Goal: Navigation & Orientation: Understand site structure

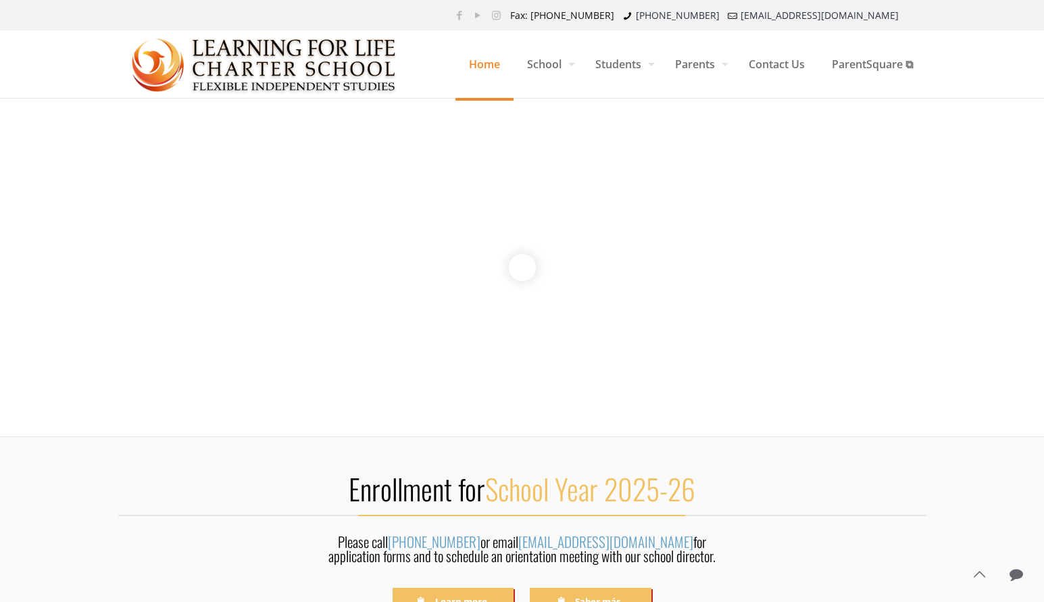
scroll to position [20, 0]
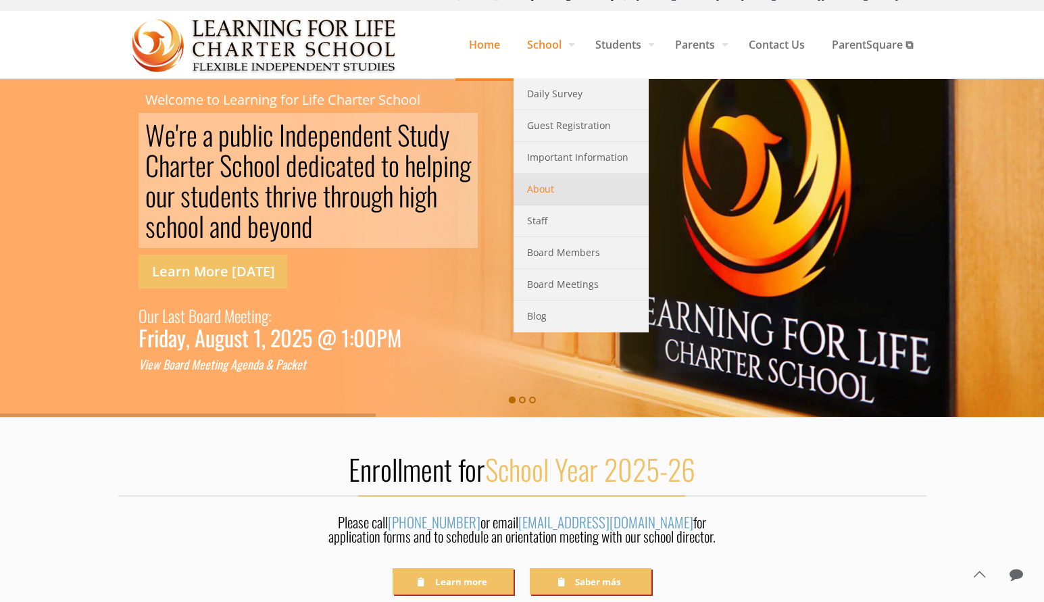
click at [556, 204] on link "About" at bounding box center [580, 190] width 135 height 32
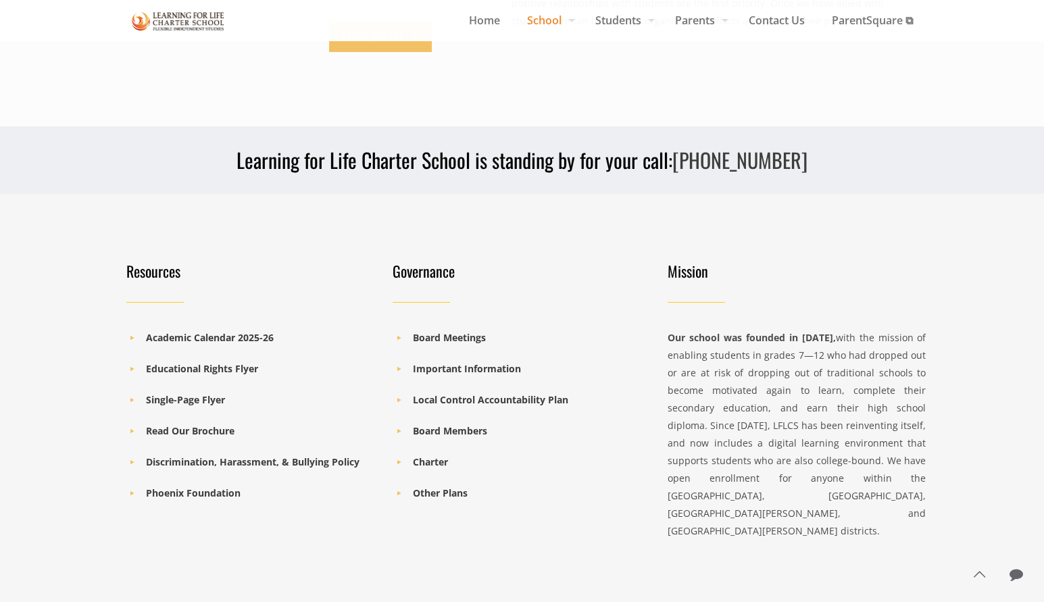
scroll to position [1226, 0]
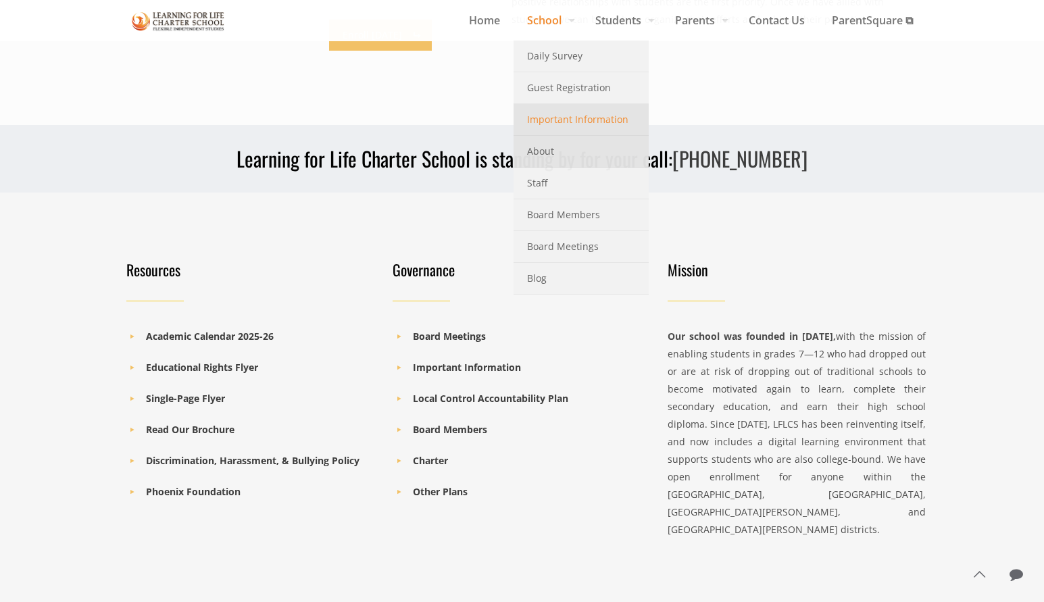
click at [559, 123] on span "Important Information" at bounding box center [577, 120] width 101 height 18
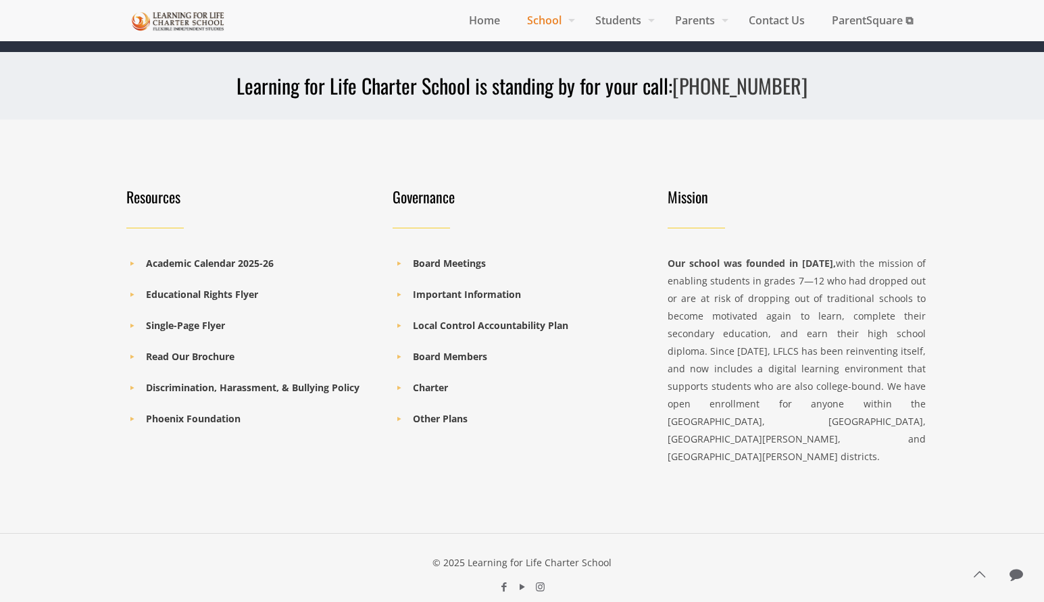
scroll to position [3055, 0]
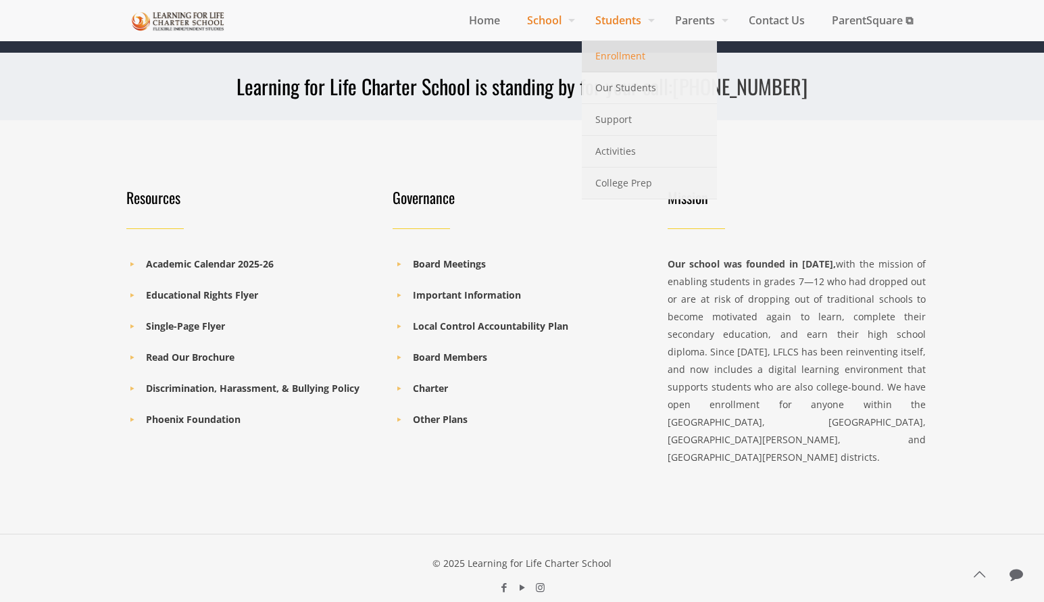
click at [623, 57] on span "Enrollment" at bounding box center [620, 56] width 50 height 18
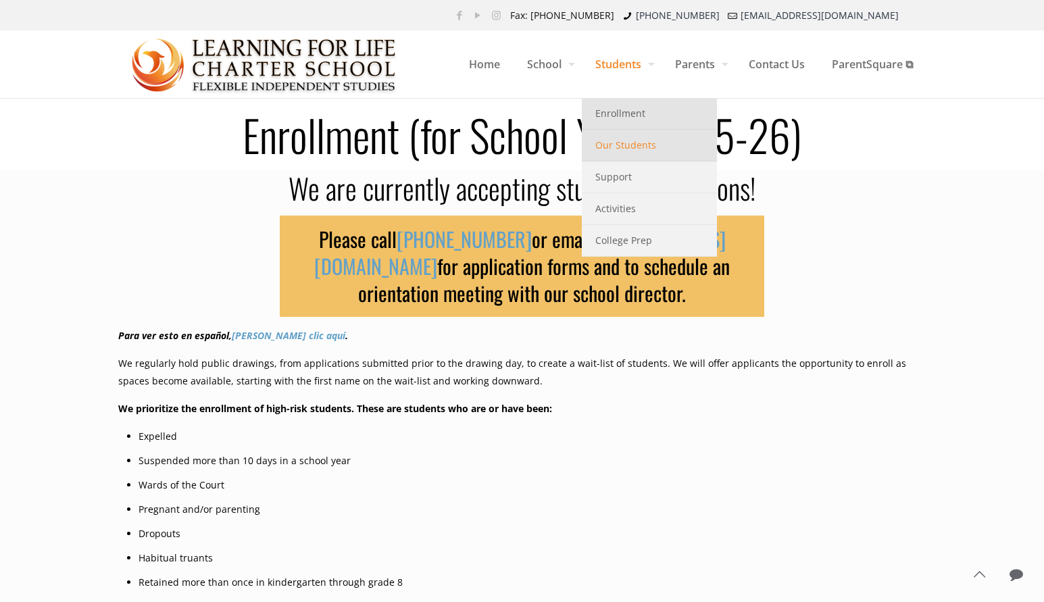
click at [640, 149] on span "Our Students" at bounding box center [625, 145] width 61 height 18
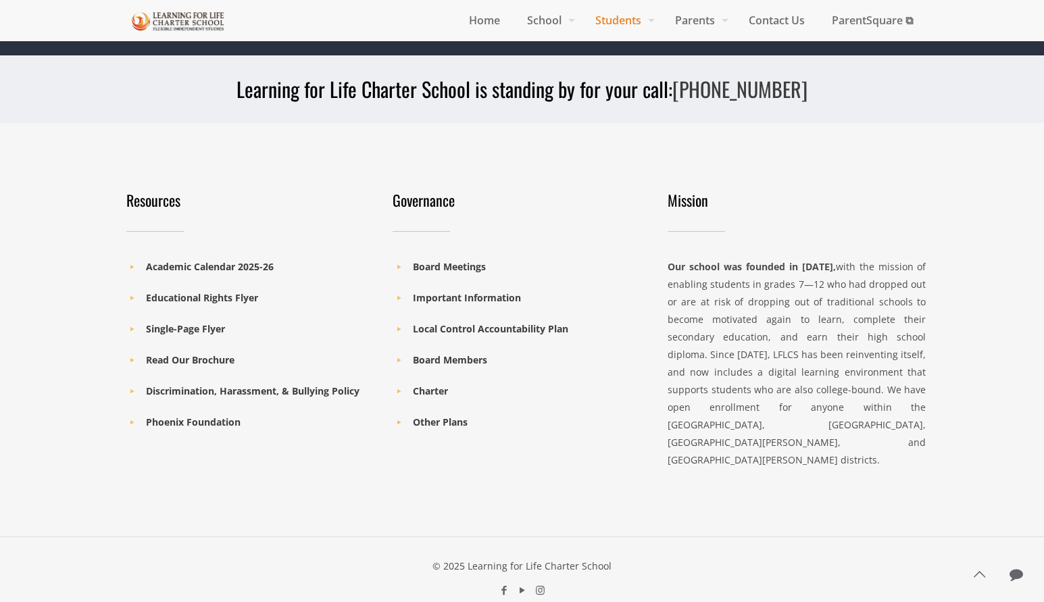
scroll to position [1345, 0]
